Goal: Information Seeking & Learning: Learn about a topic

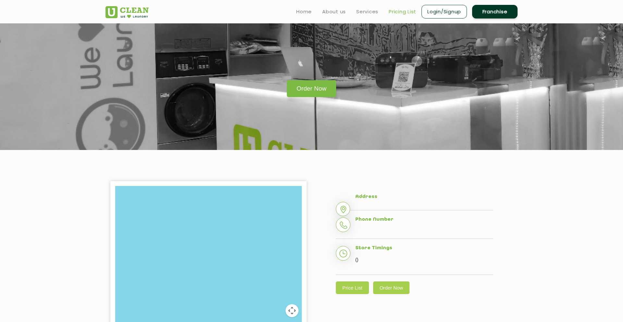
click at [397, 11] on link "Pricing List" at bounding box center [403, 12] width 28 height 8
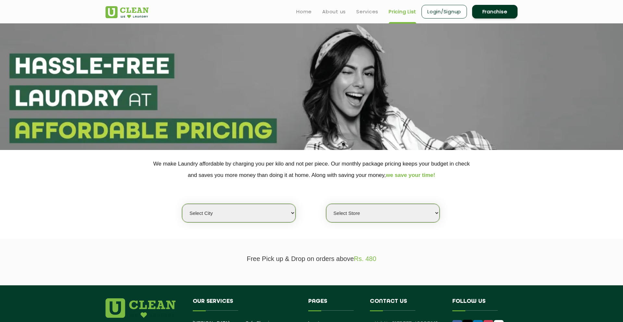
click at [250, 212] on select "Select city [GEOGRAPHIC_DATA] [GEOGRAPHIC_DATA] [GEOGRAPHIC_DATA] [GEOGRAPHIC_D…" at bounding box center [239, 213] width 114 height 18
select select "26"
click at [182, 204] on select "Select city [GEOGRAPHIC_DATA] [GEOGRAPHIC_DATA] [GEOGRAPHIC_DATA] [GEOGRAPHIC_D…" at bounding box center [239, 213] width 114 height 18
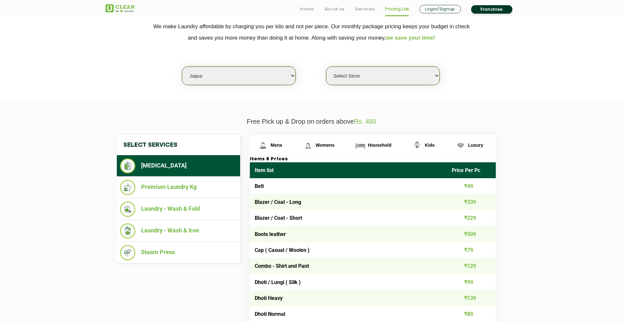
scroll to position [138, 0]
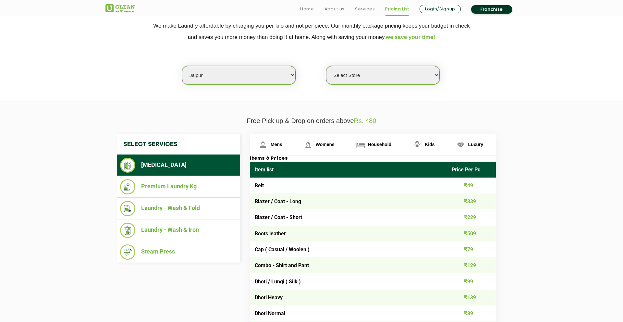
click at [372, 79] on select "Select Store [GEOGRAPHIC_DATA][PERSON_NAME] [GEOGRAPHIC_DATA] [GEOGRAPHIC_DATA]…" at bounding box center [383, 75] width 114 height 18
select select "540"
click at [326, 66] on select "Select Store [GEOGRAPHIC_DATA][PERSON_NAME] [GEOGRAPHIC_DATA] [GEOGRAPHIC_DATA]…" at bounding box center [383, 75] width 114 height 18
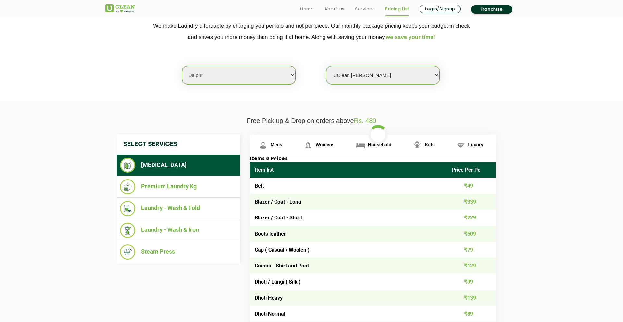
click at [305, 90] on section "We make Laundry affordable by charging you per kilo and not per piece. Our mont…" at bounding box center [311, 56] width 623 height 89
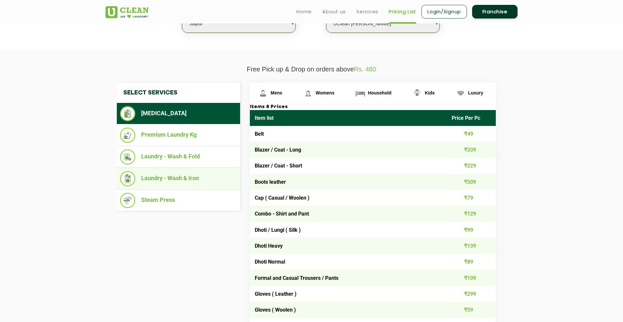
scroll to position [180, 0]
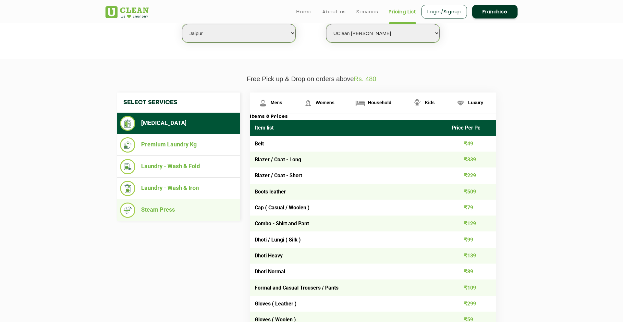
click at [189, 213] on li "Steam Press" at bounding box center [178, 210] width 117 height 15
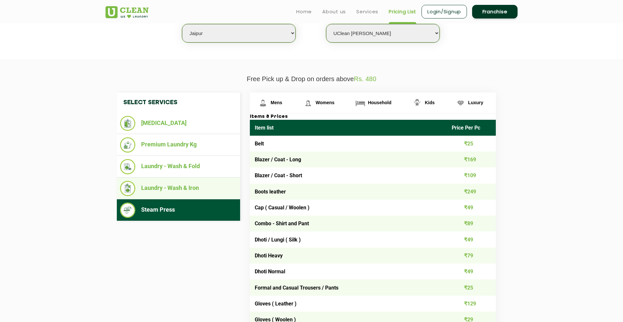
click at [196, 188] on li "Laundry - Wash & Iron" at bounding box center [178, 188] width 117 height 15
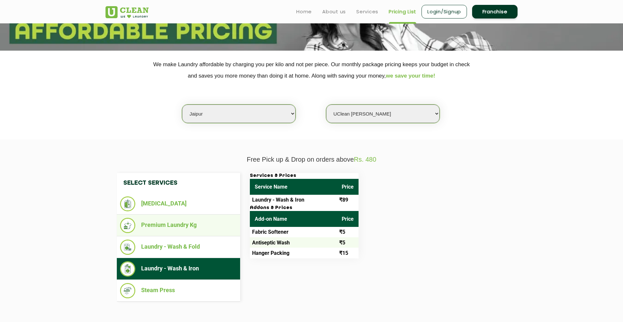
scroll to position [0, 0]
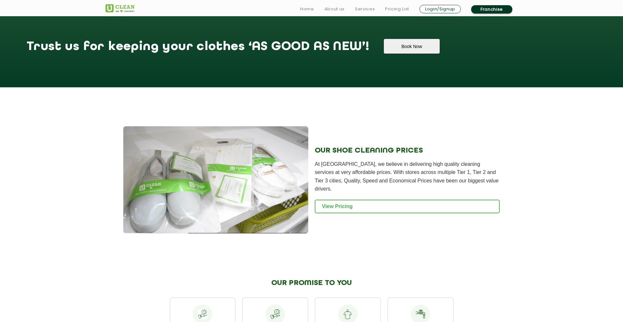
scroll to position [592, 0]
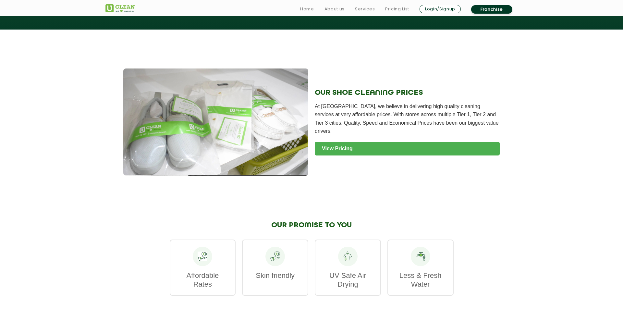
click at [334, 142] on link "View Pricing" at bounding box center [407, 149] width 185 height 14
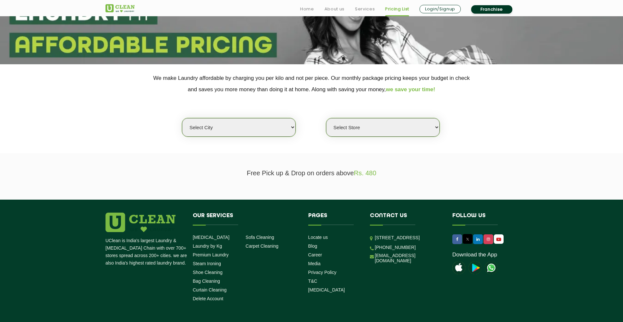
scroll to position [90, 0]
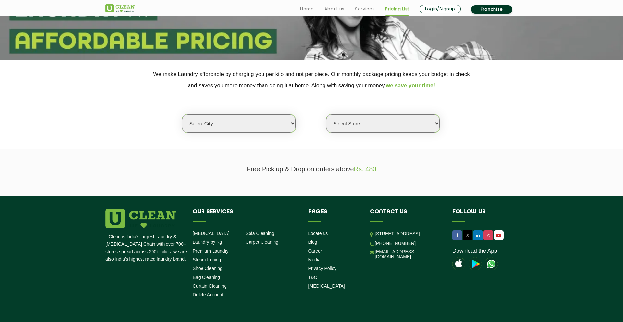
click at [260, 129] on select "Select city [GEOGRAPHIC_DATA] [GEOGRAPHIC_DATA] [GEOGRAPHIC_DATA] [GEOGRAPHIC_D…" at bounding box center [239, 123] width 114 height 18
select select "26"
click at [182, 115] on select "Select city [GEOGRAPHIC_DATA] [GEOGRAPHIC_DATA] [GEOGRAPHIC_DATA] [GEOGRAPHIC_D…" at bounding box center [239, 123] width 114 height 18
select select "0"
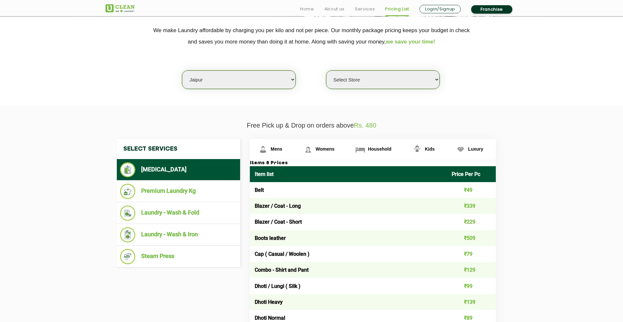
scroll to position [182, 0]
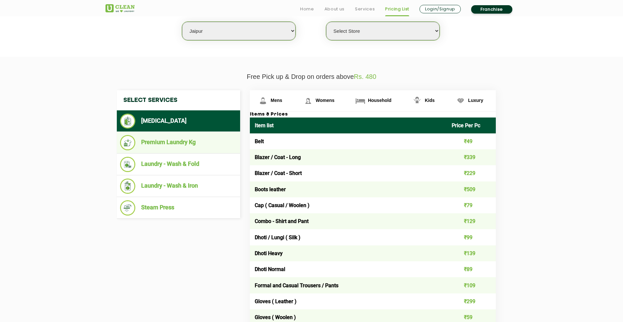
click at [184, 144] on li "Premium Laundry Kg" at bounding box center [178, 142] width 117 height 15
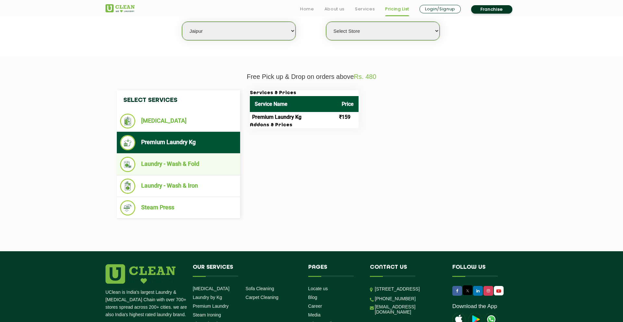
click at [184, 165] on li "Laundry - Wash & Fold" at bounding box center [178, 164] width 117 height 15
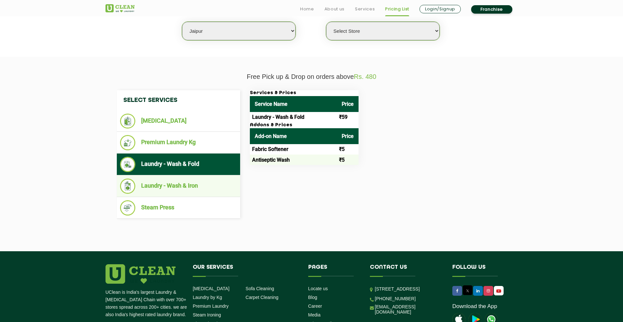
click at [185, 182] on li "Laundry - Wash & Iron" at bounding box center [178, 185] width 117 height 15
